Goal: Information Seeking & Learning: Check status

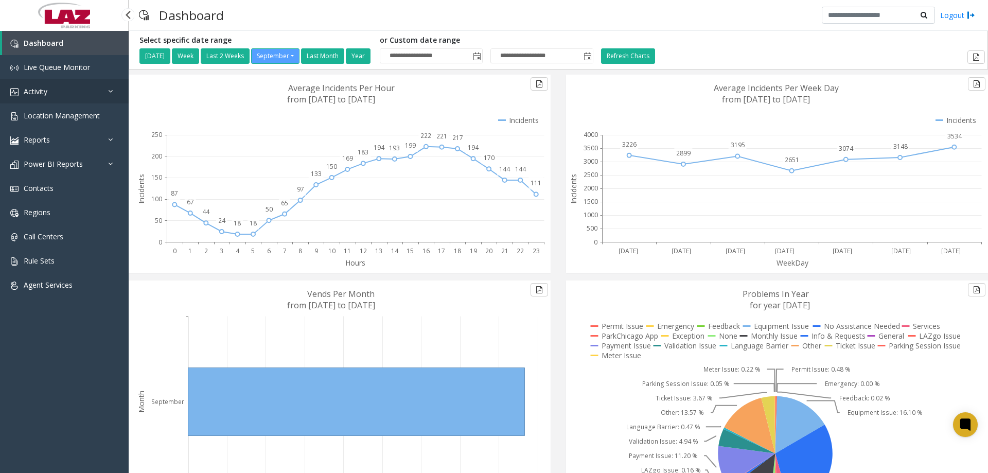
click at [30, 88] on span "Activity" at bounding box center [36, 91] width 24 height 10
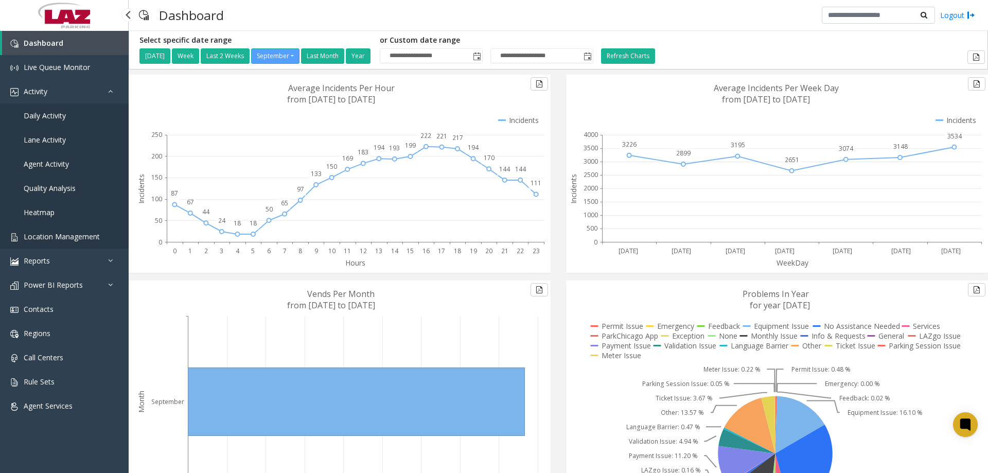
click at [81, 239] on span "Location Management" at bounding box center [62, 236] width 76 height 10
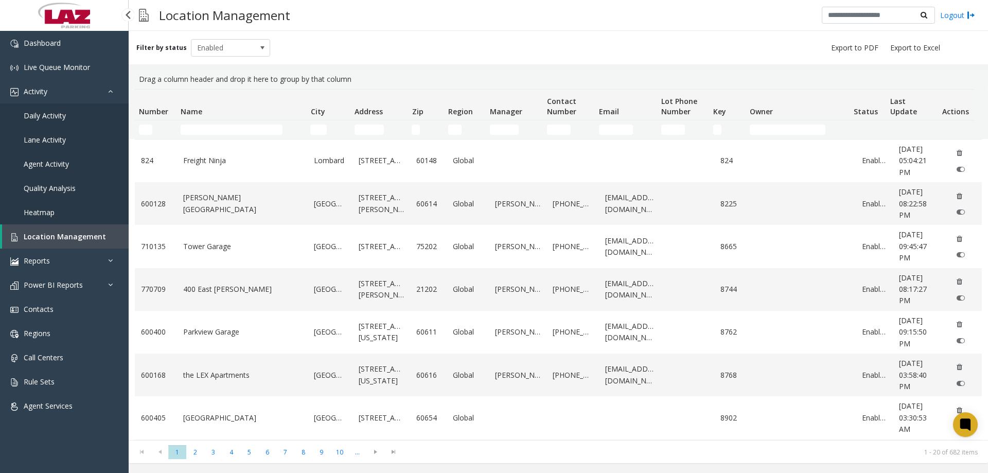
click at [55, 119] on span "Daily Activity" at bounding box center [45, 116] width 42 height 10
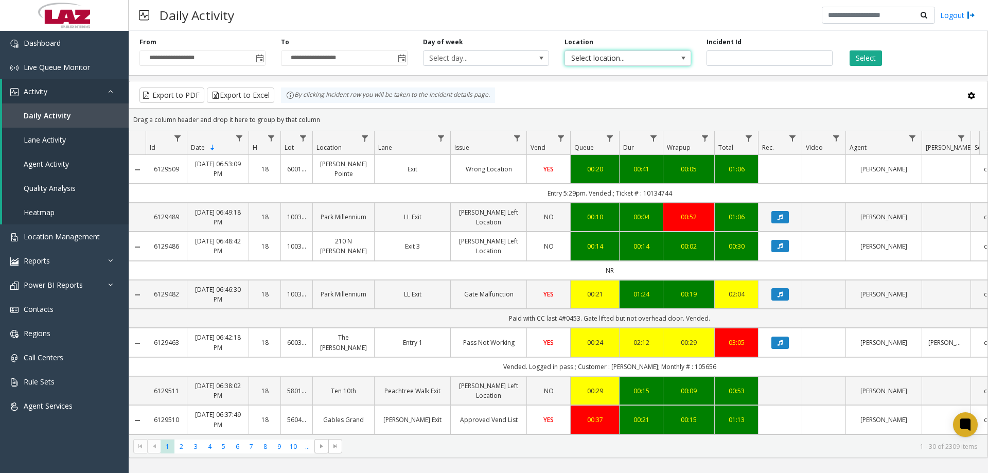
click at [611, 65] on span "Select location..." at bounding box center [615, 58] width 100 height 14
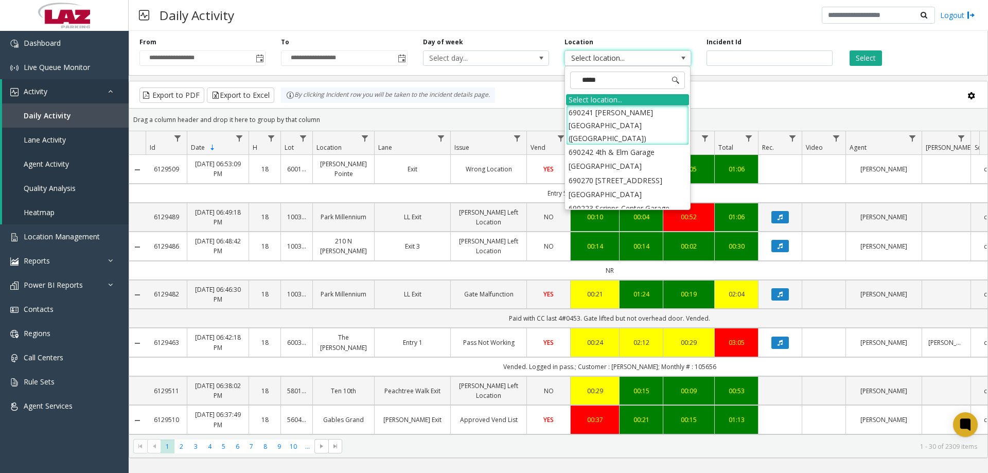
type input "******"
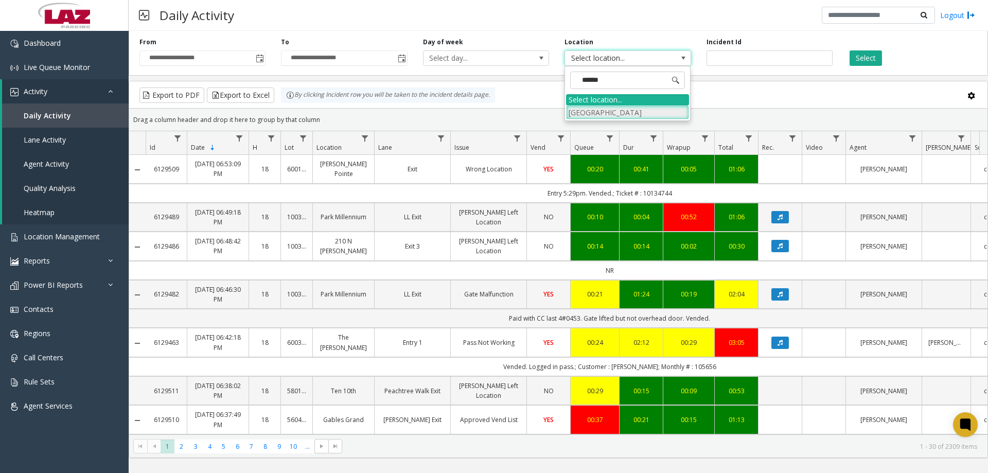
drag, startPoint x: 651, startPoint y: 112, endPoint x: 658, endPoint y: 116, distance: 8.3
click at [651, 111] on li "[GEOGRAPHIC_DATA]" at bounding box center [627, 112] width 123 height 14
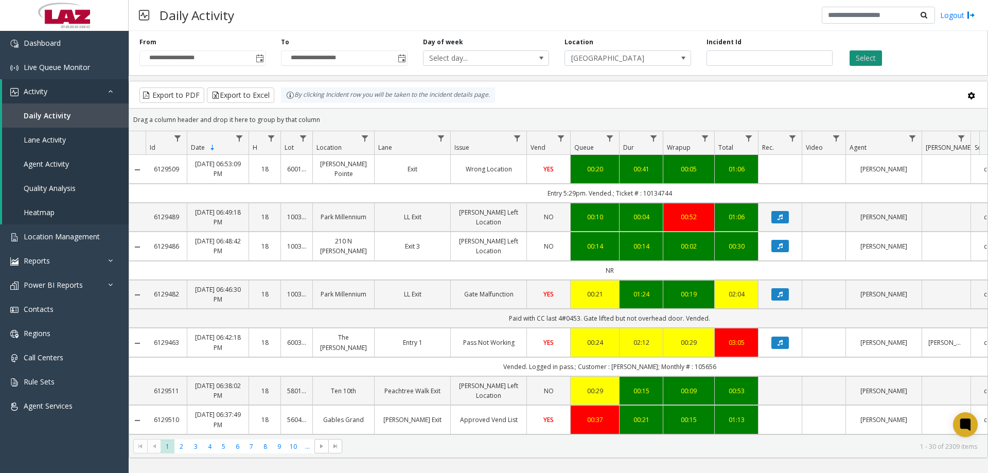
click at [869, 53] on button "Select" at bounding box center [865, 57] width 32 height 15
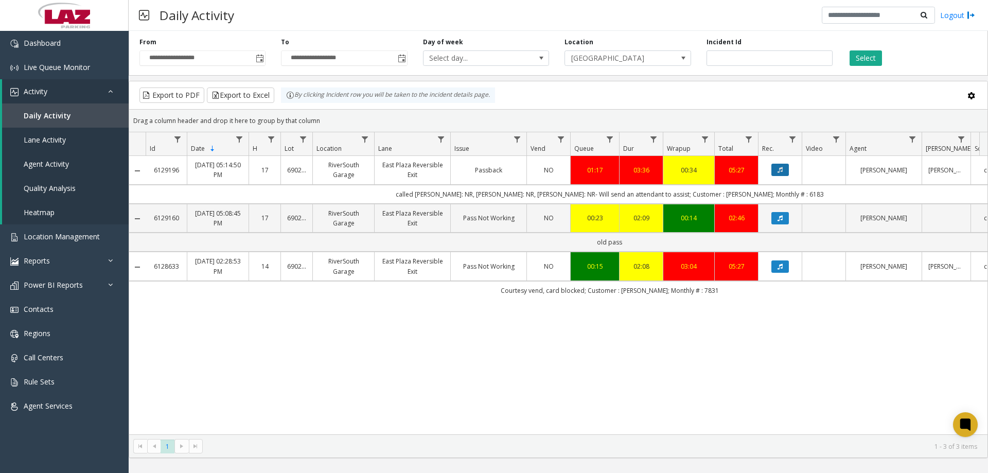
click at [775, 170] on button "Data table" at bounding box center [779, 170] width 17 height 12
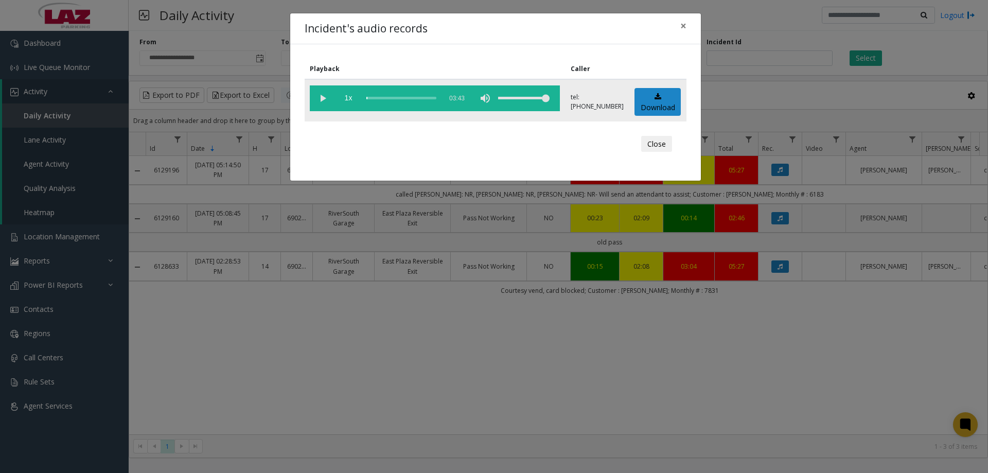
click at [320, 100] on vg-play-pause at bounding box center [323, 98] width 26 height 26
click at [681, 26] on span "×" at bounding box center [683, 26] width 6 height 14
